Goal: Information Seeking & Learning: Learn about a topic

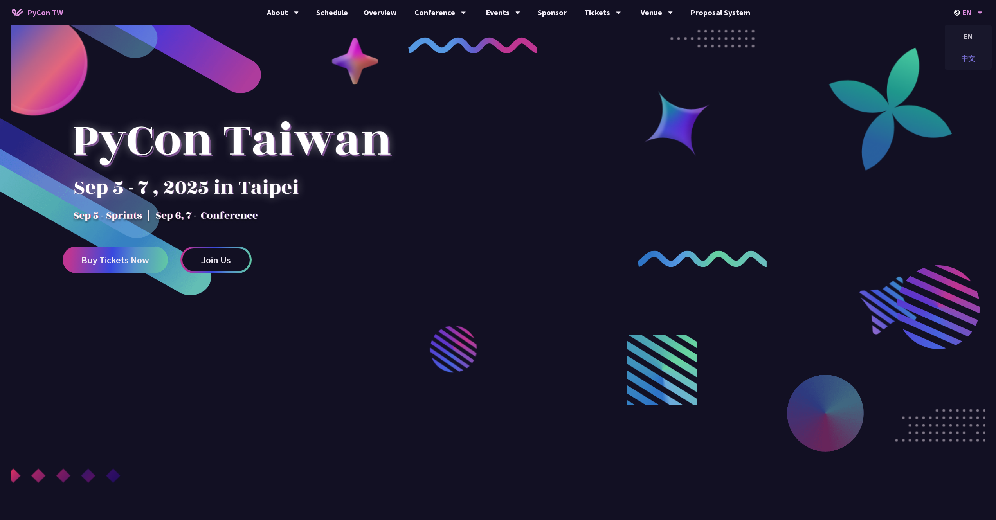
click at [973, 56] on div "中文" at bounding box center [968, 58] width 47 height 18
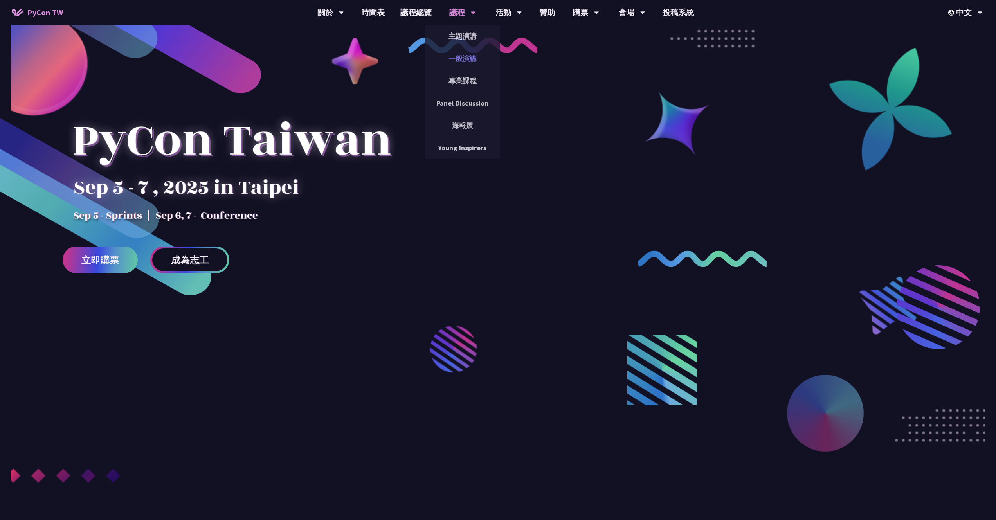
click at [455, 52] on link "一般演講" at bounding box center [462, 58] width 75 height 18
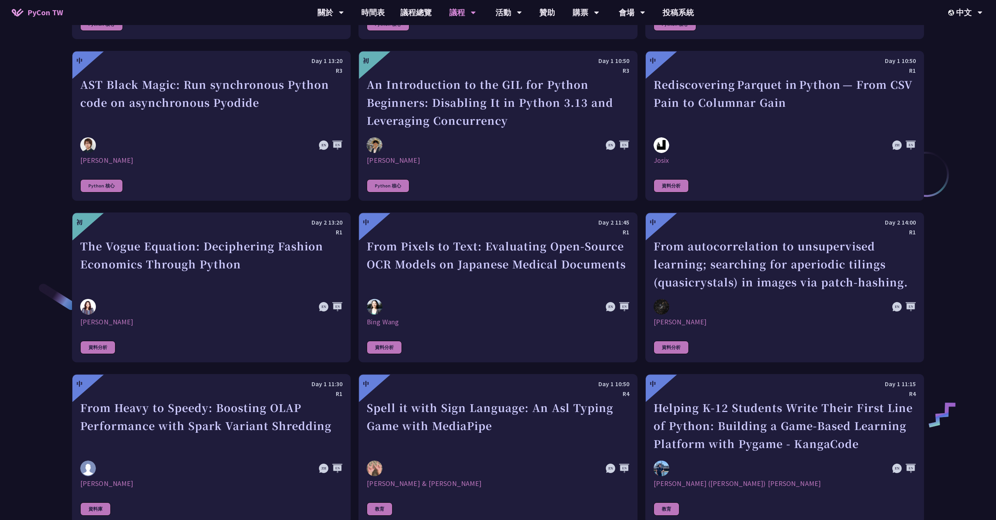
scroll to position [1259, 0]
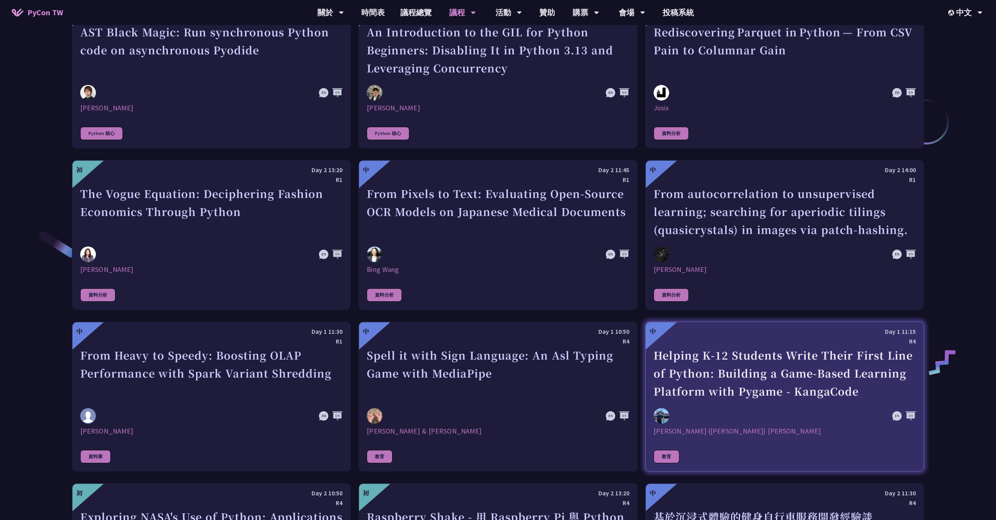
click at [807, 399] on div "Helping K-12 Students Write Their First Line of Python: Building a Game-Based L…" at bounding box center [785, 373] width 262 height 54
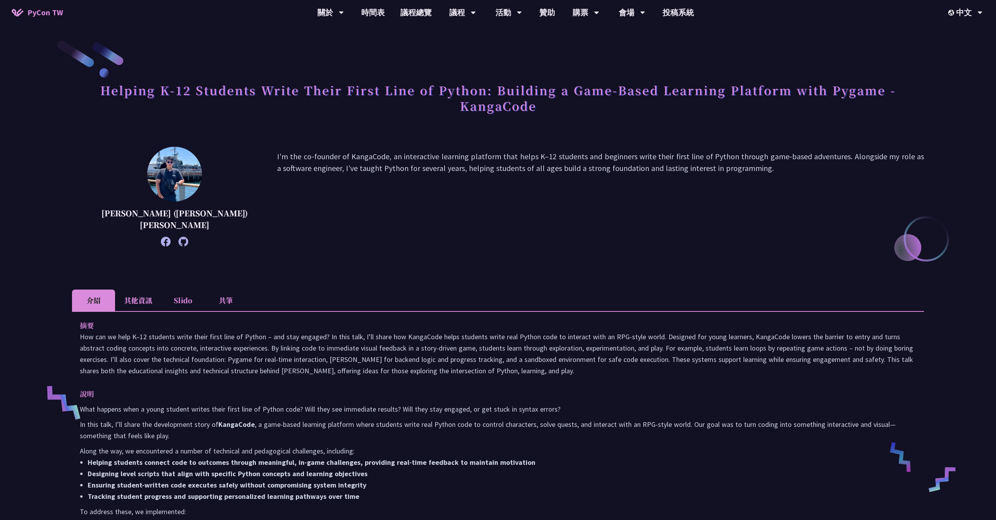
drag, startPoint x: 609, startPoint y: 246, endPoint x: 558, endPoint y: 247, distance: 50.5
click at [558, 247] on div "[PERSON_NAME] ([PERSON_NAME]) [PERSON_NAME]'m the co-founder of KangaCode, an i…" at bounding box center [498, 208] width 852 height 123
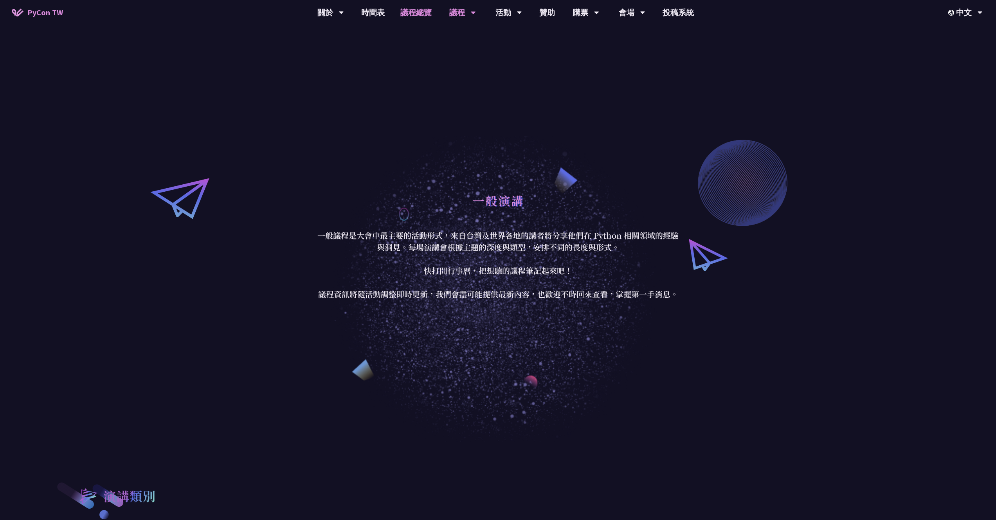
click at [411, 18] on link "議程總覽" at bounding box center [416, 12] width 47 height 25
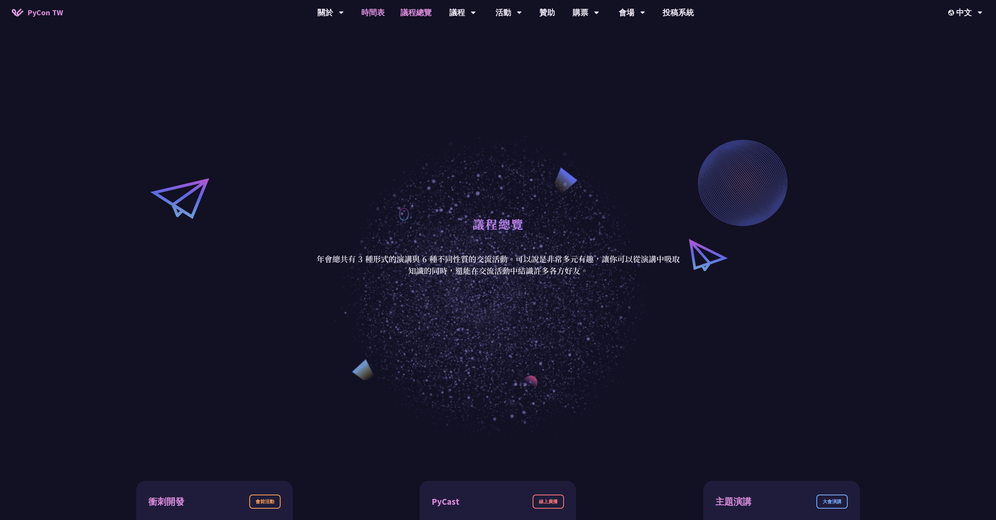
click at [379, 13] on link "時間表" at bounding box center [372, 12] width 39 height 25
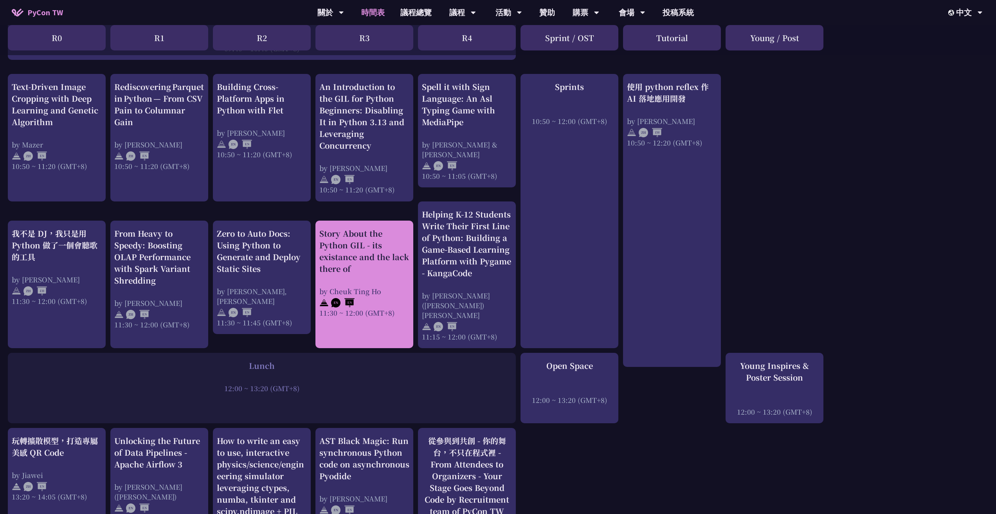
scroll to position [272, 0]
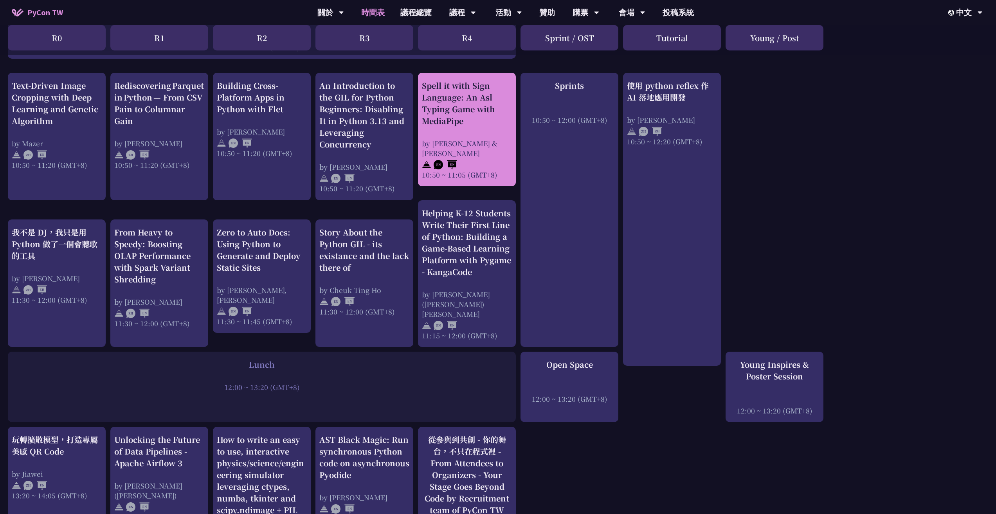
click at [479, 158] on div at bounding box center [467, 164] width 90 height 12
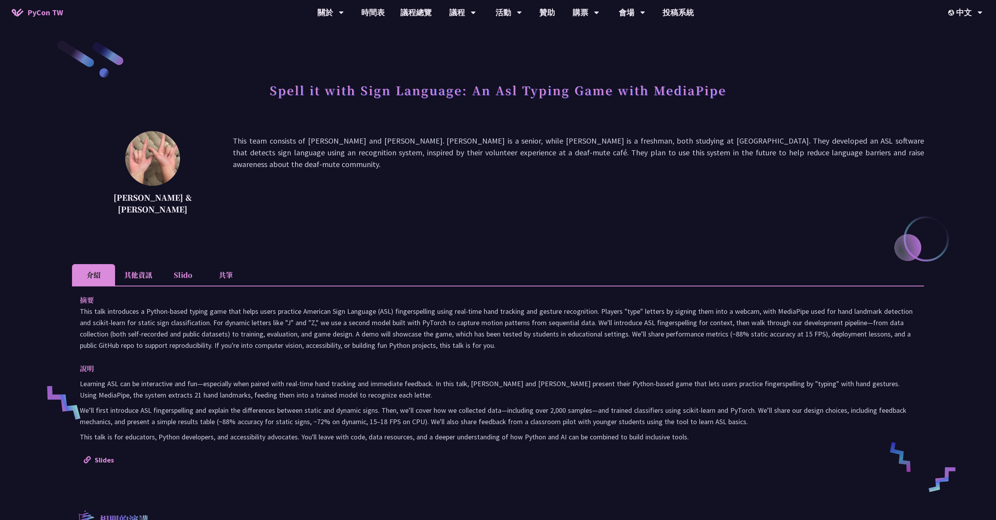
drag, startPoint x: 434, startPoint y: 125, endPoint x: 416, endPoint y: 119, distance: 18.9
click at [392, 123] on div "Spell it with Sign Language: An Asl Typing Game with MediaPipe [PERSON_NAME] & …" at bounding box center [498, 375] width 852 height 673
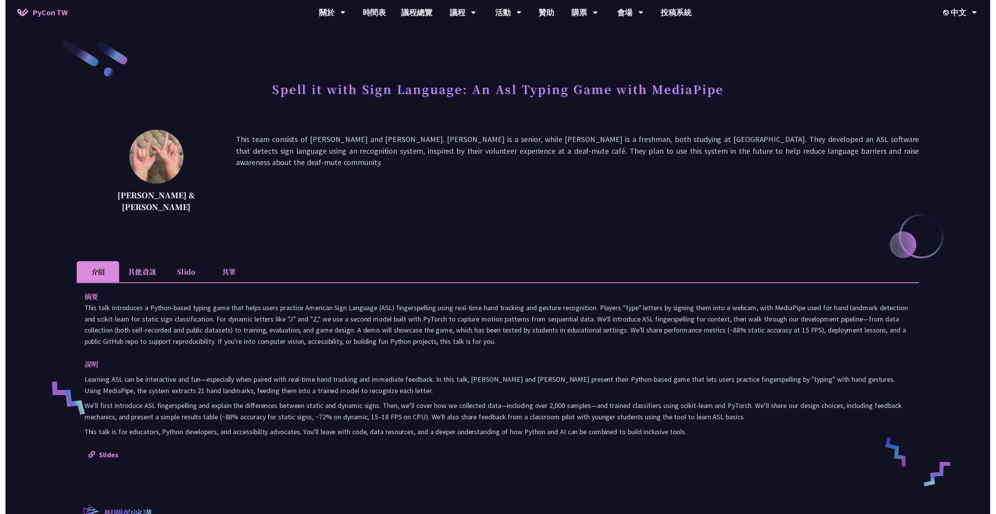
scroll to position [272, 0]
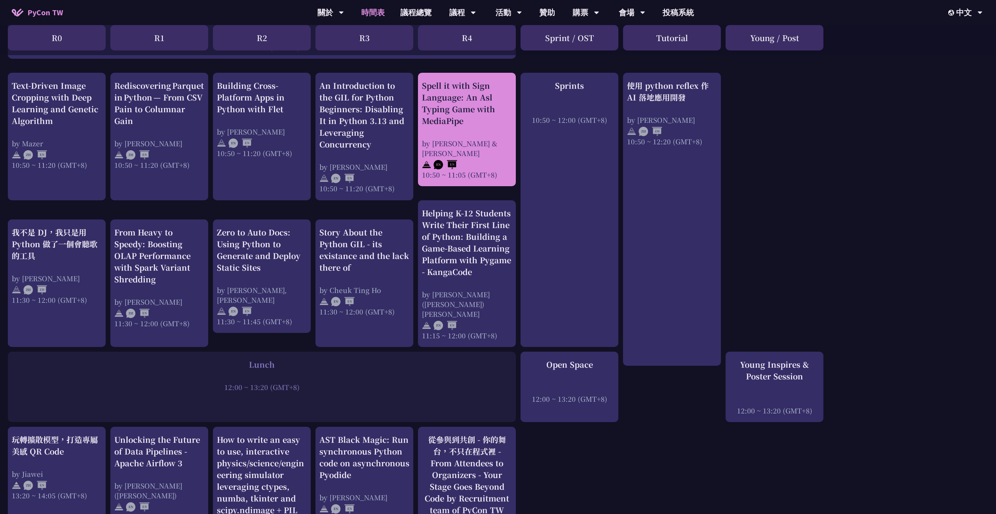
drag, startPoint x: 466, startPoint y: 141, endPoint x: 461, endPoint y: 137, distance: 6.7
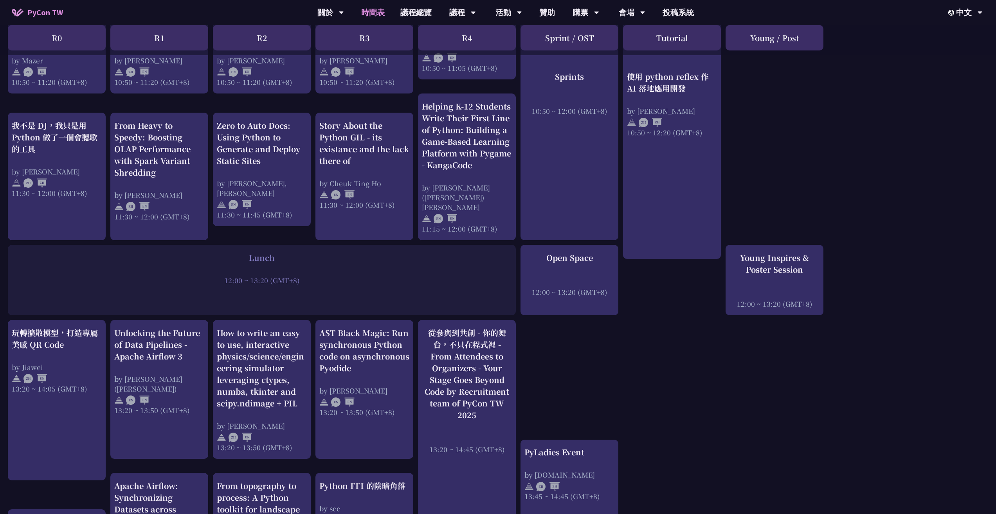
scroll to position [379, 0]
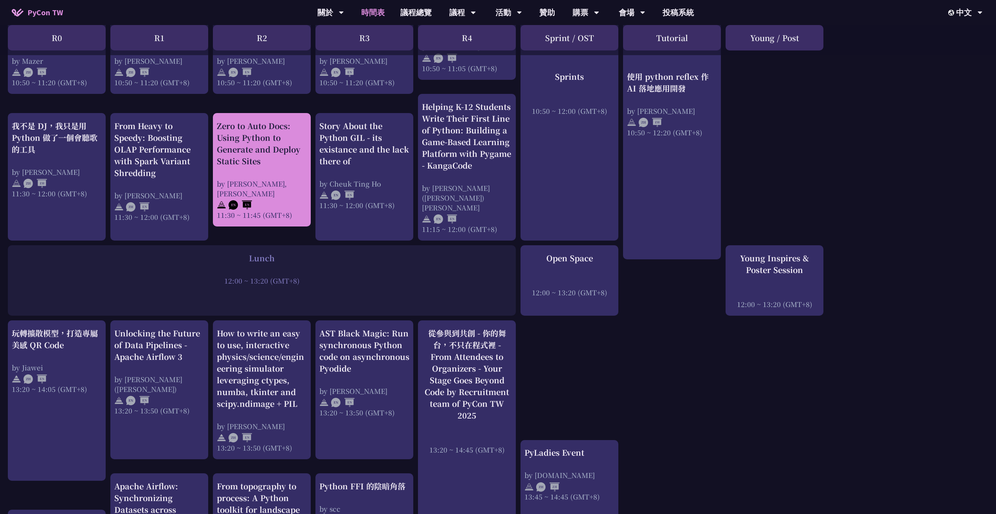
click at [284, 210] on div "11:30 ~ 11:45 (GMT+8)" at bounding box center [262, 215] width 90 height 10
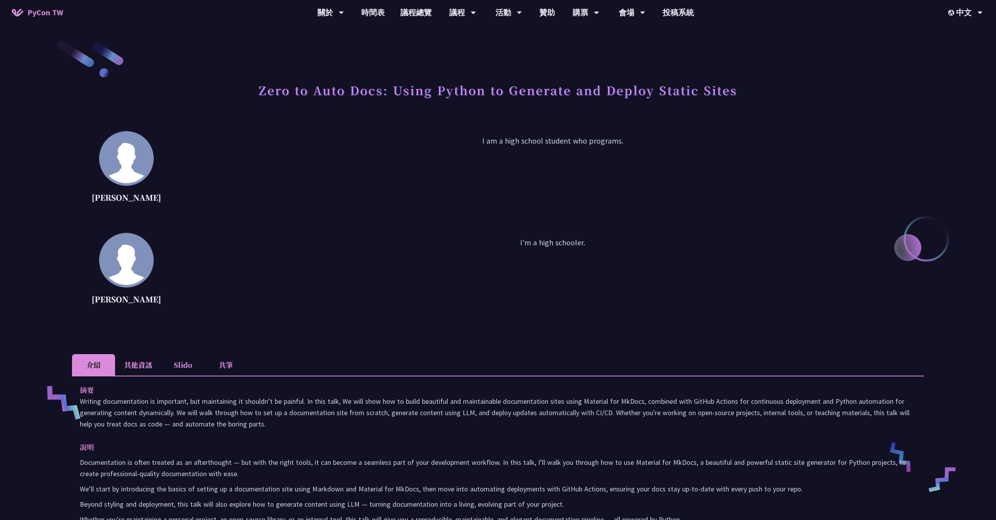
drag, startPoint x: 480, startPoint y: 135, endPoint x: 561, endPoint y: 141, distance: 81.6
click at [434, 134] on div "[PERSON_NAME] I am a high school student who programs." at bounding box center [498, 170] width 852 height 78
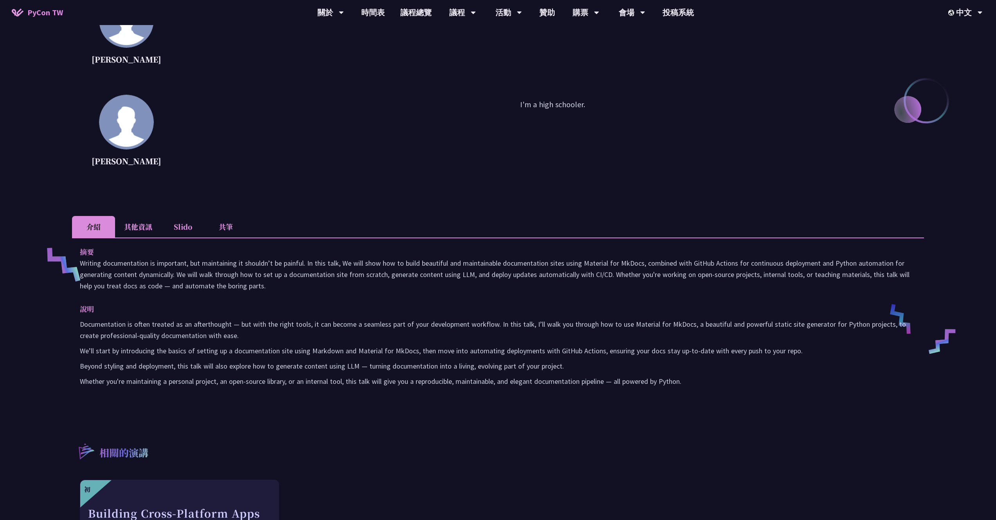
scroll to position [138, 0]
click at [153, 224] on li "其他資訊" at bounding box center [138, 227] width 46 height 22
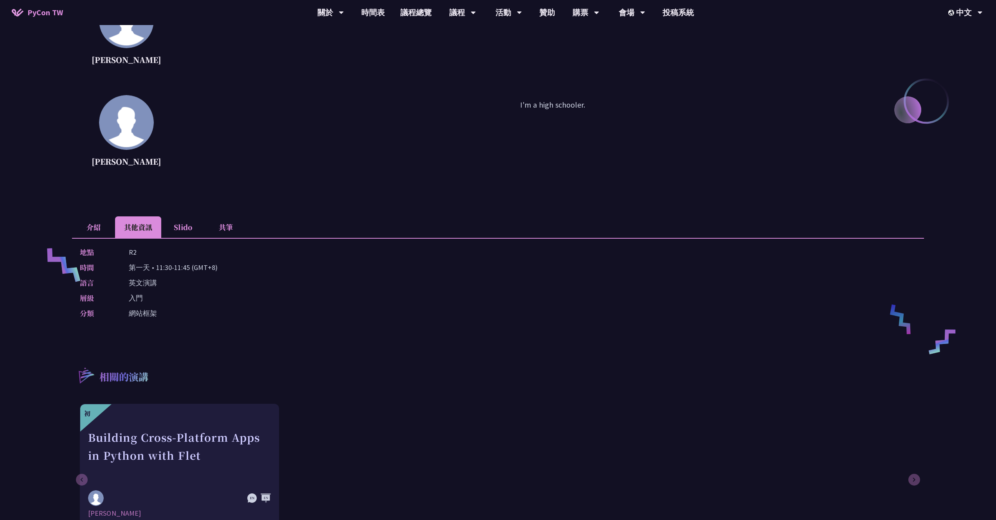
click at [187, 227] on li "Slido" at bounding box center [182, 227] width 43 height 22
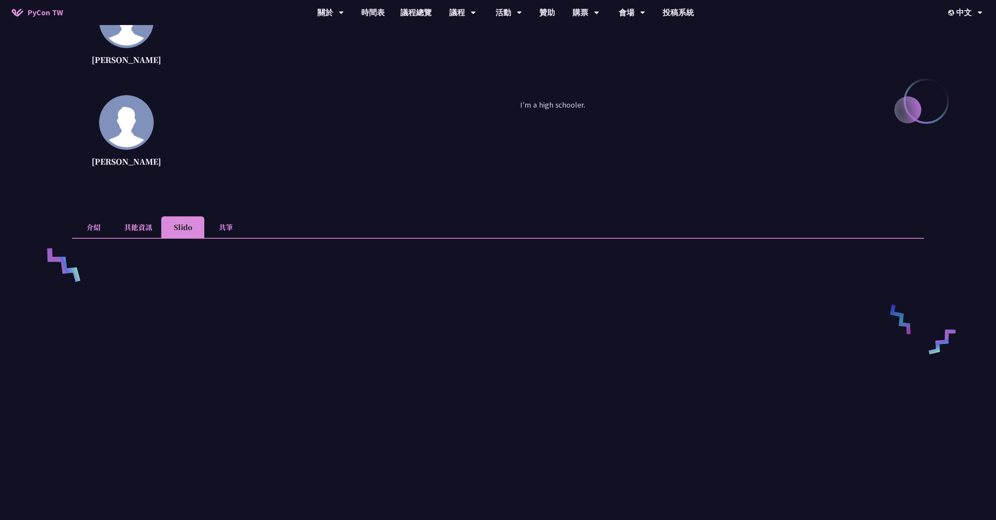
click at [215, 226] on li "共筆" at bounding box center [225, 227] width 43 height 22
click at [101, 230] on li "介紹" at bounding box center [93, 227] width 43 height 22
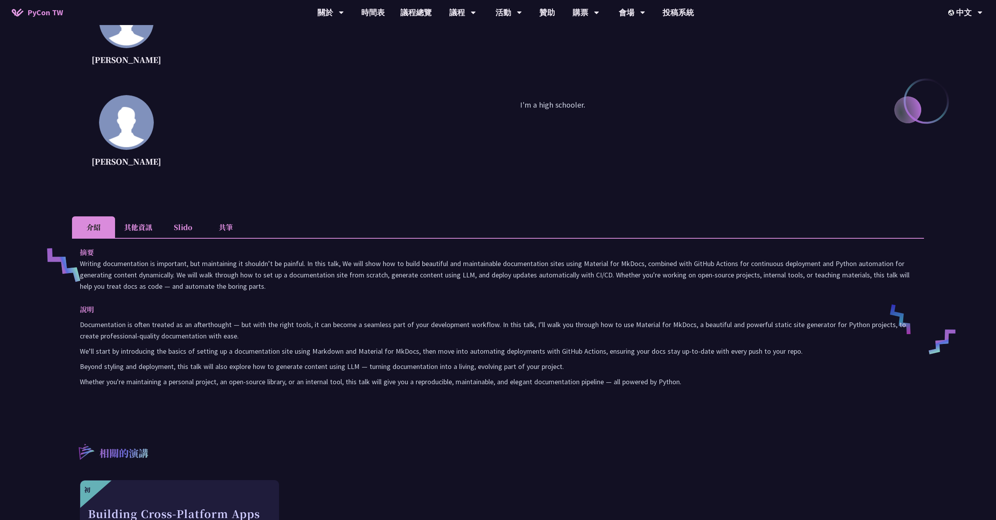
drag, startPoint x: 136, startPoint y: 204, endPoint x: 130, endPoint y: 195, distance: 10.5
click at [128, 195] on div "Zero to Auto Docs: Using Python to Generate and Deploy Static Sites [PERSON_NAM…" at bounding box center [498, 273] width 852 height 744
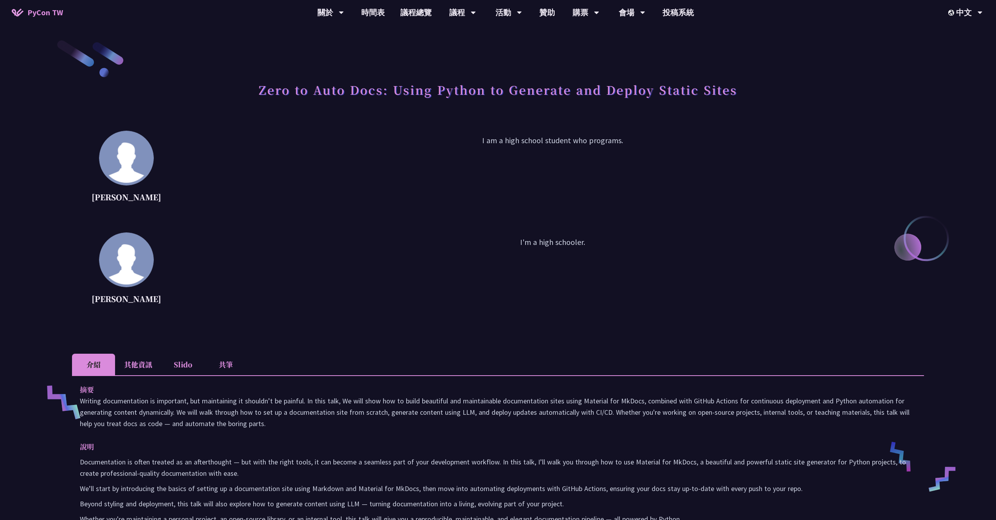
scroll to position [0, 0]
drag, startPoint x: 98, startPoint y: 196, endPoint x: 150, endPoint y: 200, distance: 52.1
click at [150, 200] on div "[PERSON_NAME] I am a high school student who programs." at bounding box center [498, 170] width 852 height 78
drag, startPoint x: 90, startPoint y: 298, endPoint x: 142, endPoint y: 301, distance: 52.5
click at [142, 301] on div "[PERSON_NAME] I'm a high schooler." at bounding box center [498, 272] width 852 height 78
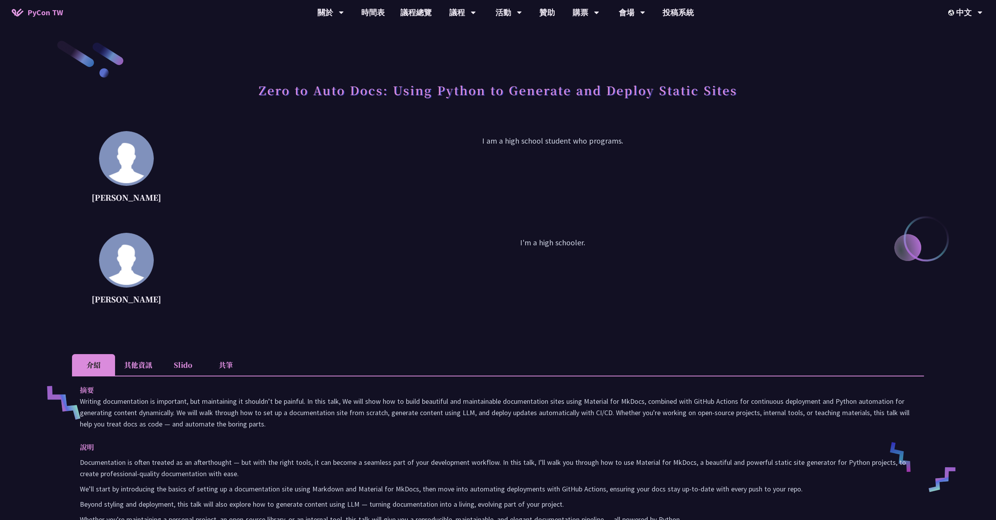
drag, startPoint x: 477, startPoint y: 134, endPoint x: 484, endPoint y: 137, distance: 7.7
click at [456, 140] on div "[PERSON_NAME] I am a high school student who programs." at bounding box center [498, 170] width 852 height 78
click at [779, 233] on div "[PERSON_NAME] I'm a high schooler." at bounding box center [498, 272] width 852 height 78
